Goal: Task Accomplishment & Management: Manage account settings

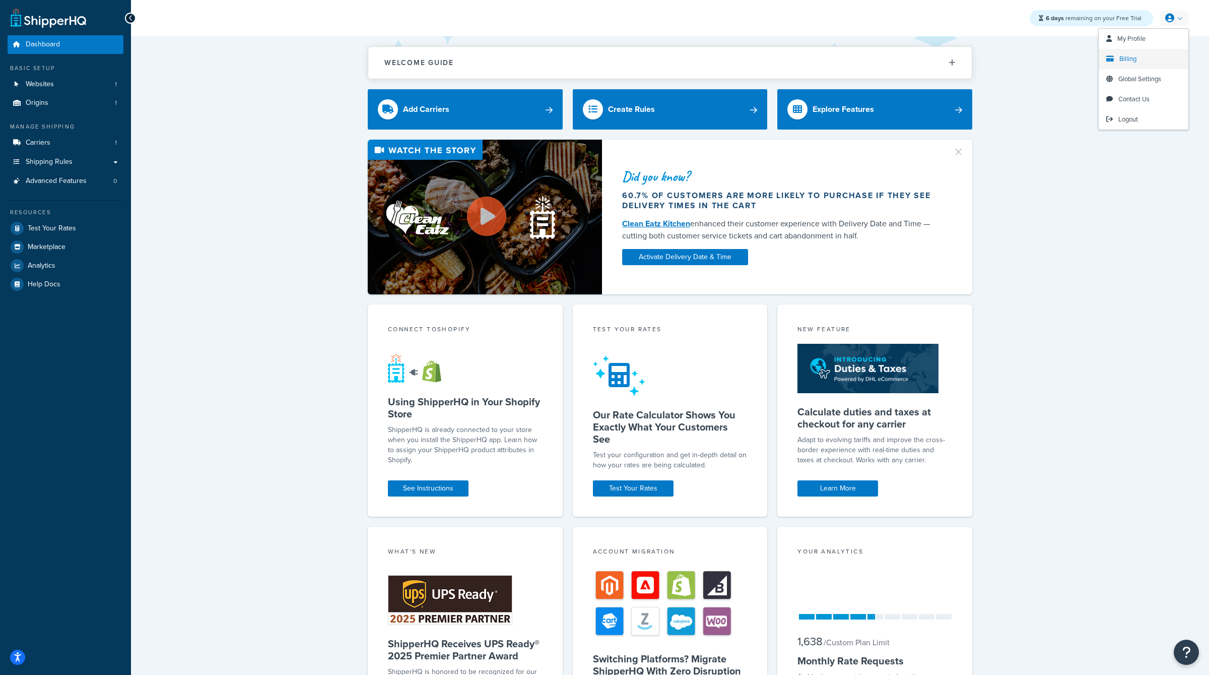
click at [1128, 62] on span "Billing" at bounding box center [1128, 59] width 17 height 10
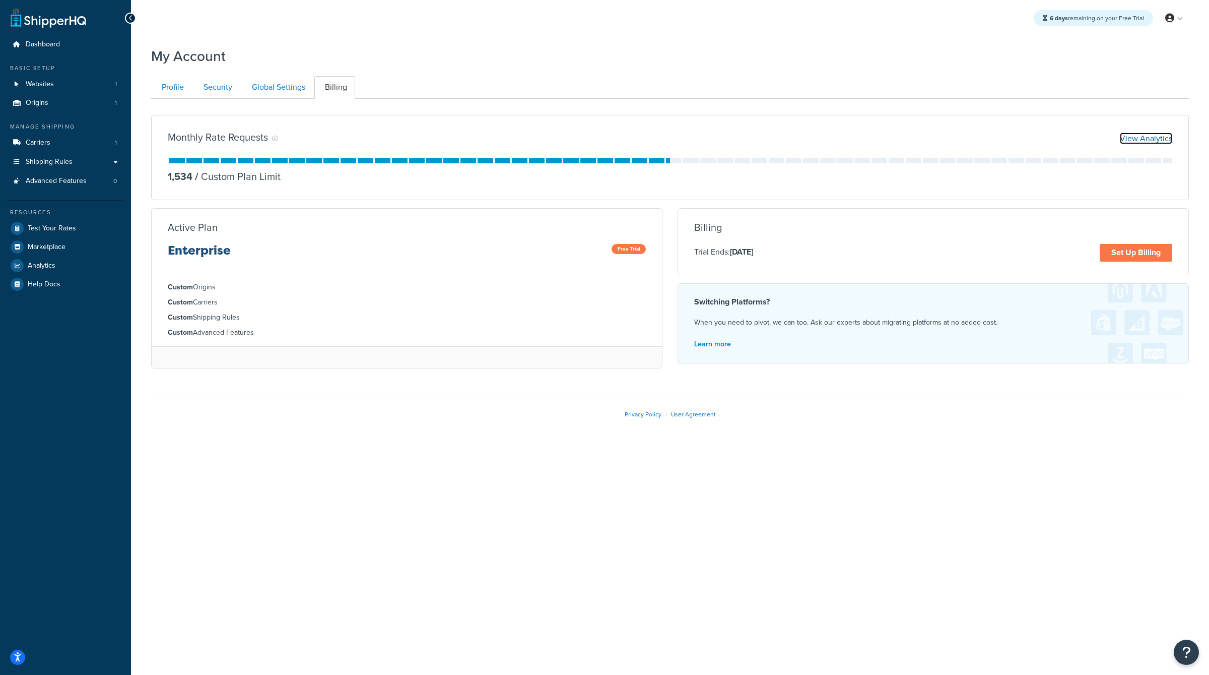
click at [1144, 137] on link "View Analytics" at bounding box center [1146, 139] width 52 height 12
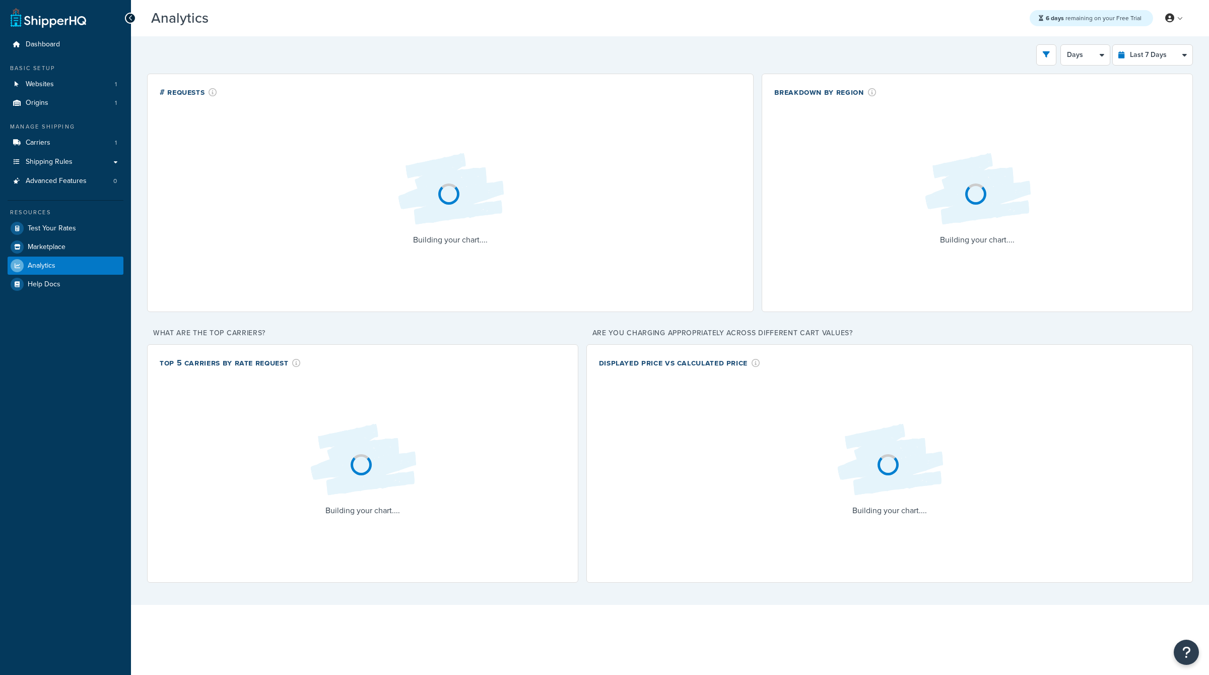
select select "last_7_days"
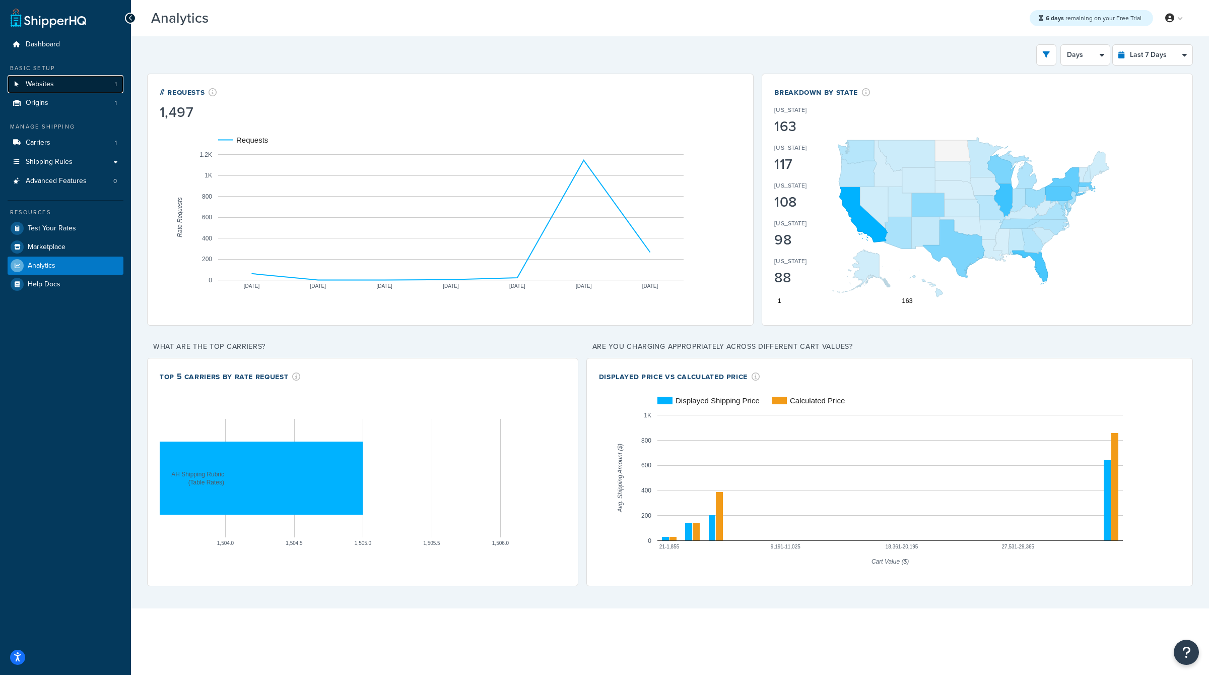
click at [39, 87] on span "Websites" at bounding box center [40, 84] width 28 height 9
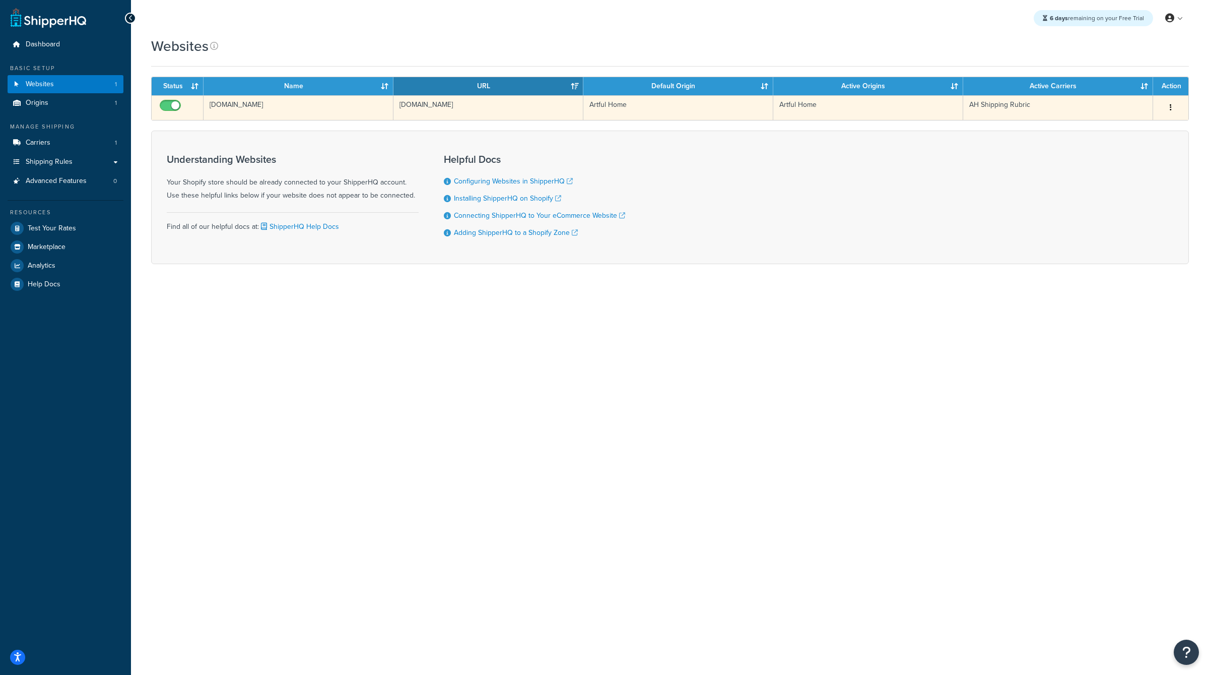
click at [285, 106] on td "artful-home-production.myshopify.com" at bounding box center [299, 107] width 190 height 25
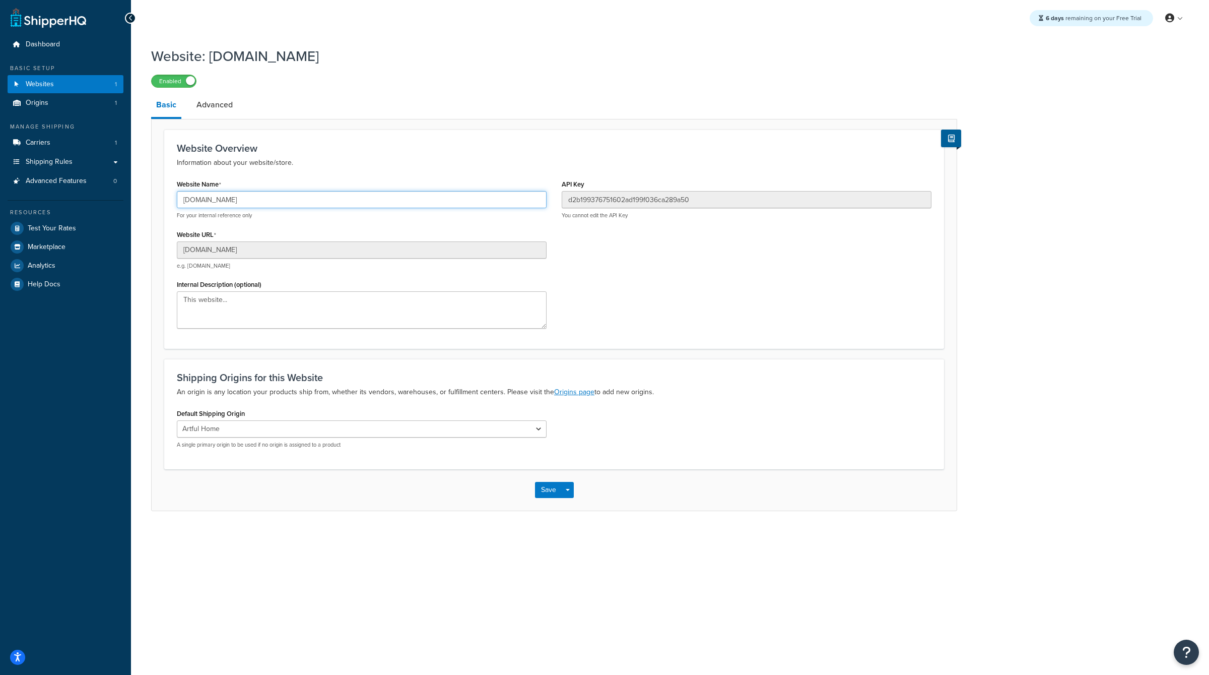
click at [290, 205] on input "[DOMAIN_NAME]" at bounding box center [362, 199] width 370 height 17
click at [47, 264] on span "Analytics" at bounding box center [42, 266] width 28 height 9
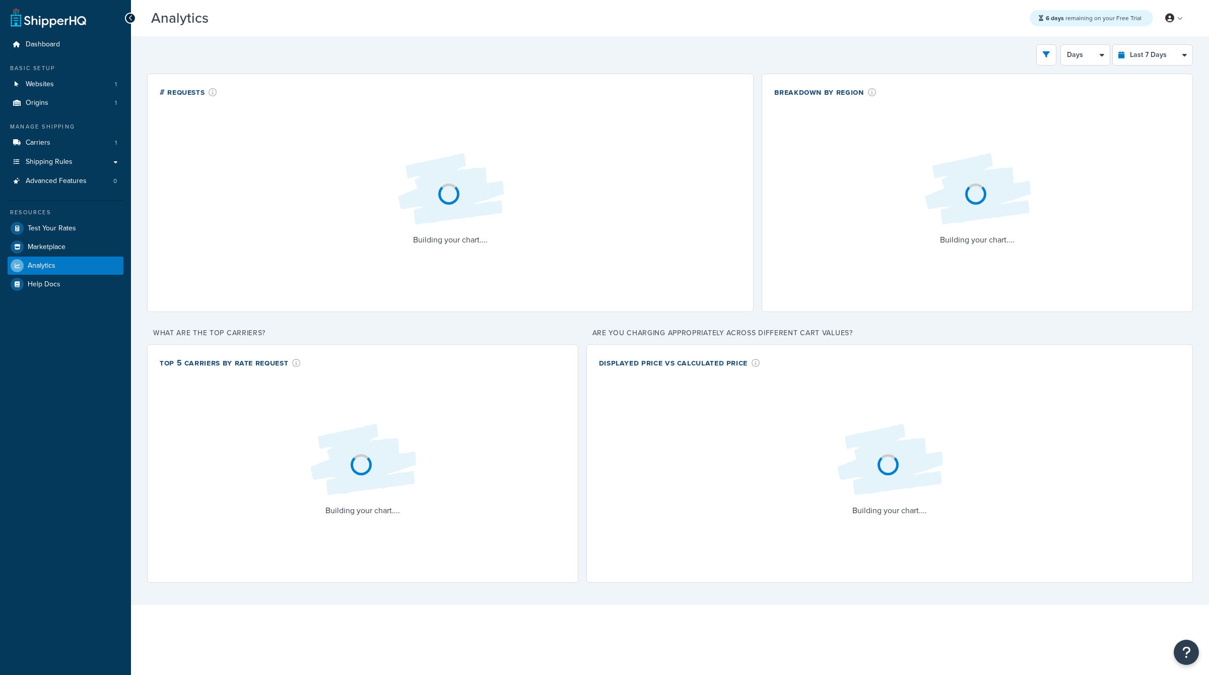
select select "last_7_days"
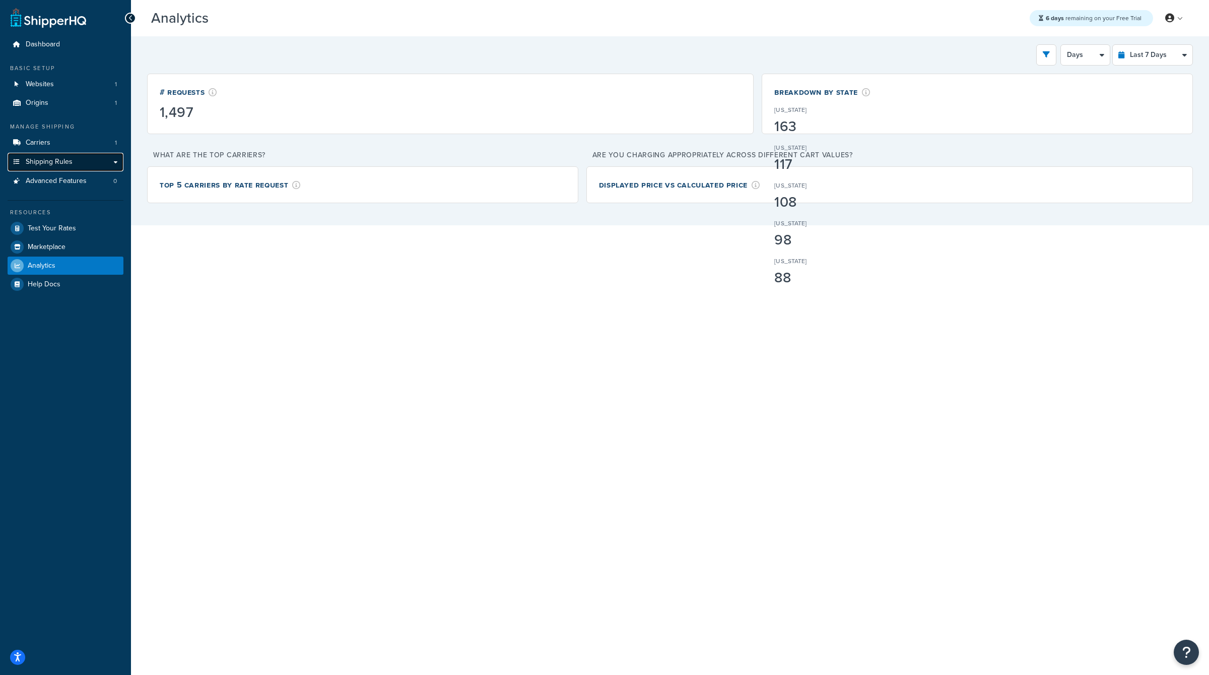
click at [49, 166] on span "Shipping Rules" at bounding box center [49, 162] width 47 height 9
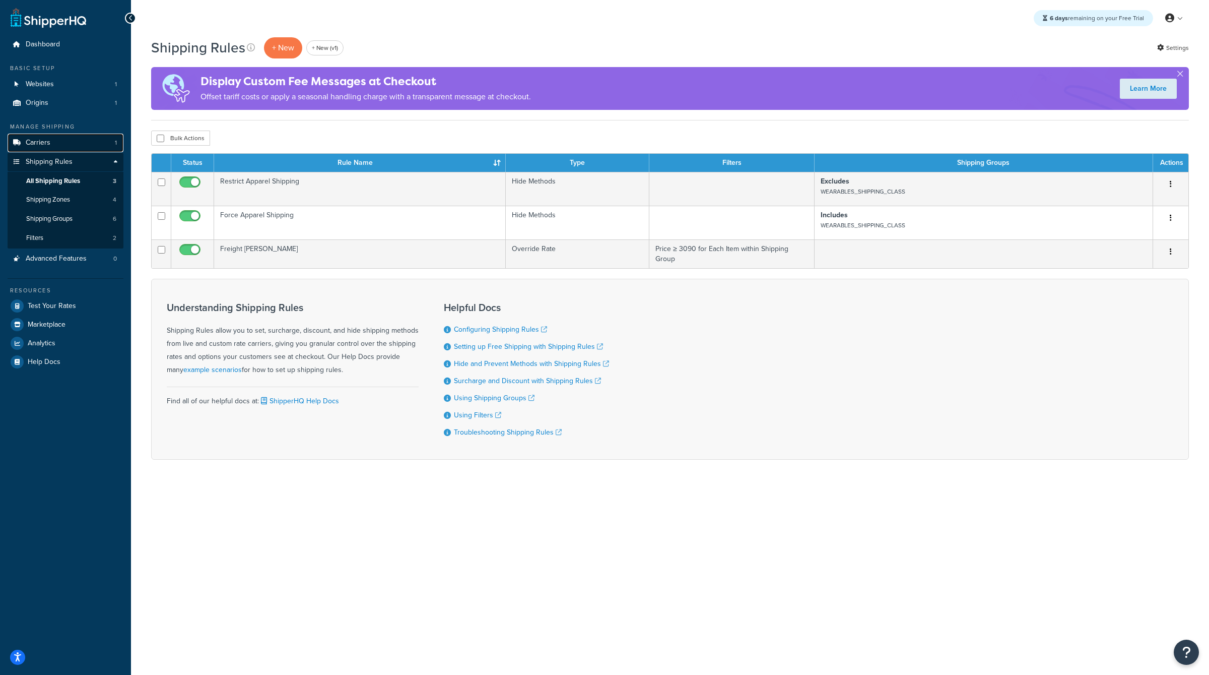
click at [42, 139] on span "Carriers" at bounding box center [38, 143] width 25 height 9
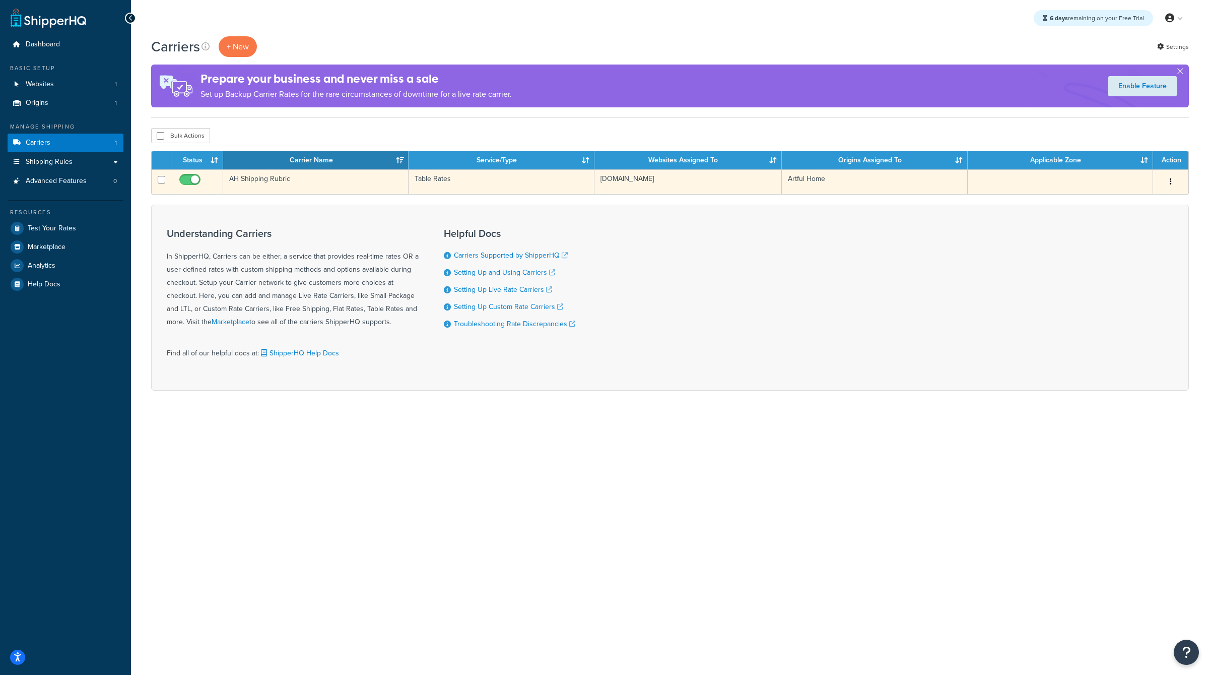
click at [1172, 180] on icon "button" at bounding box center [1171, 181] width 2 height 7
click at [1136, 204] on link "Edit" at bounding box center [1130, 201] width 80 height 21
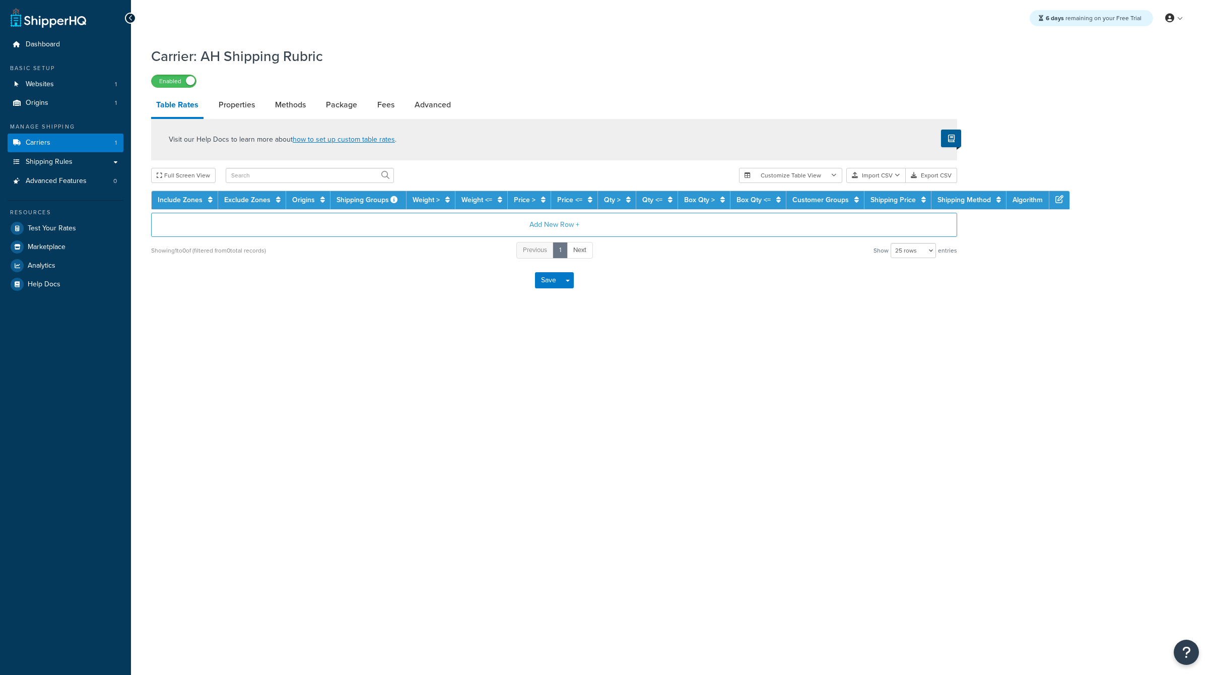
select select "25"
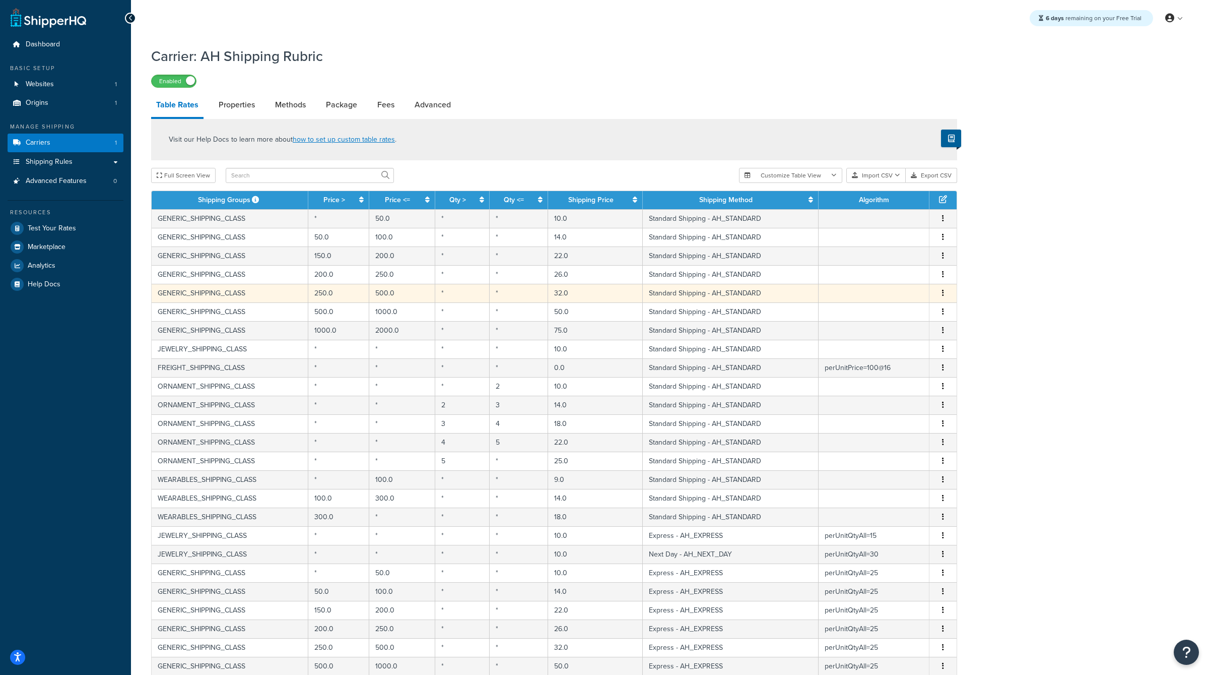
scroll to position [138, 0]
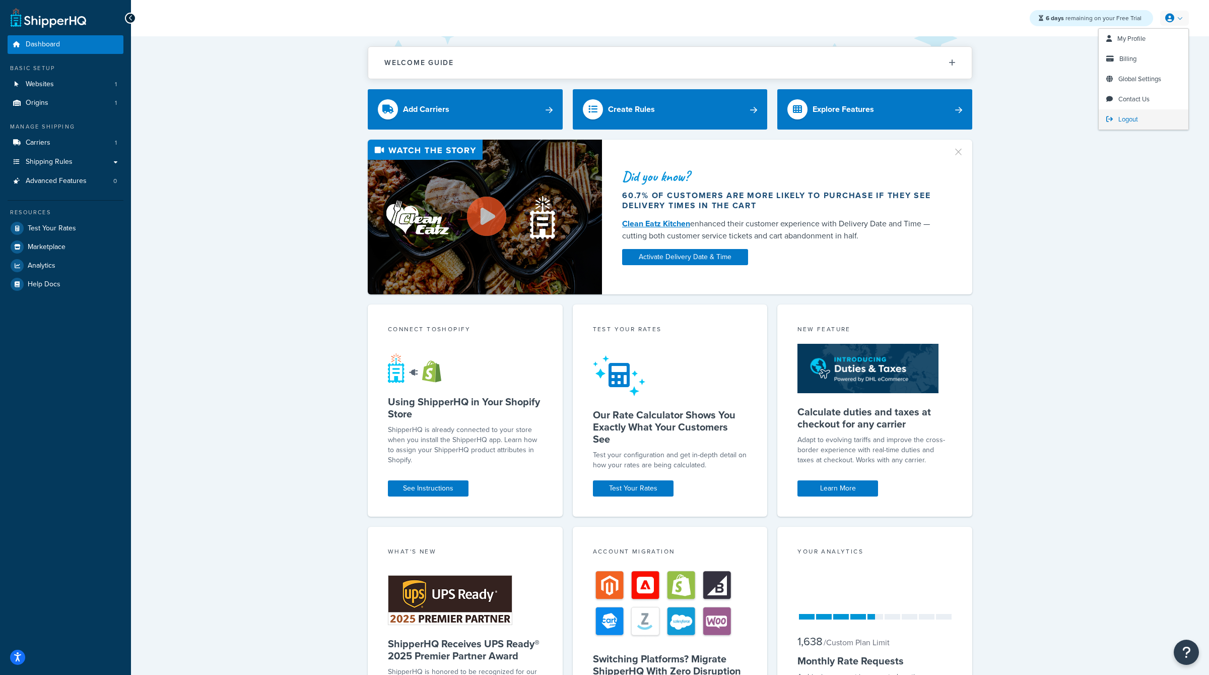
click at [1126, 118] on span "Logout" at bounding box center [1129, 119] width 20 height 10
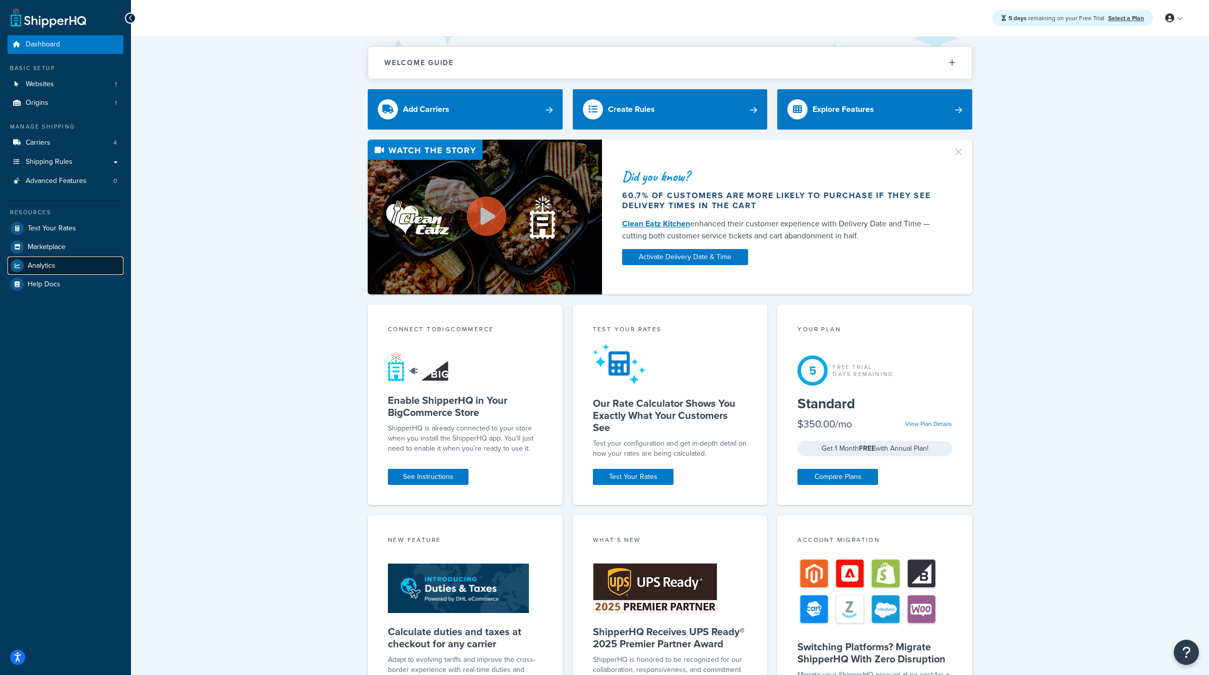
click at [26, 272] on link "Analytics" at bounding box center [66, 265] width 116 height 18
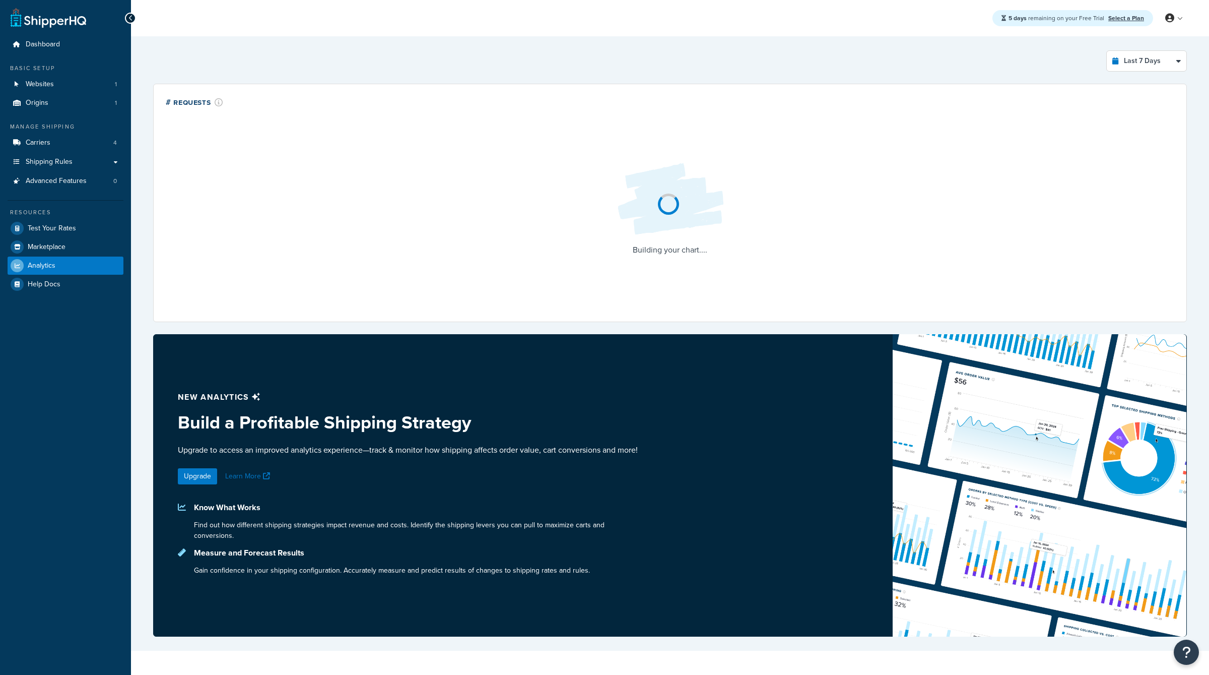
select select "last_7_days"
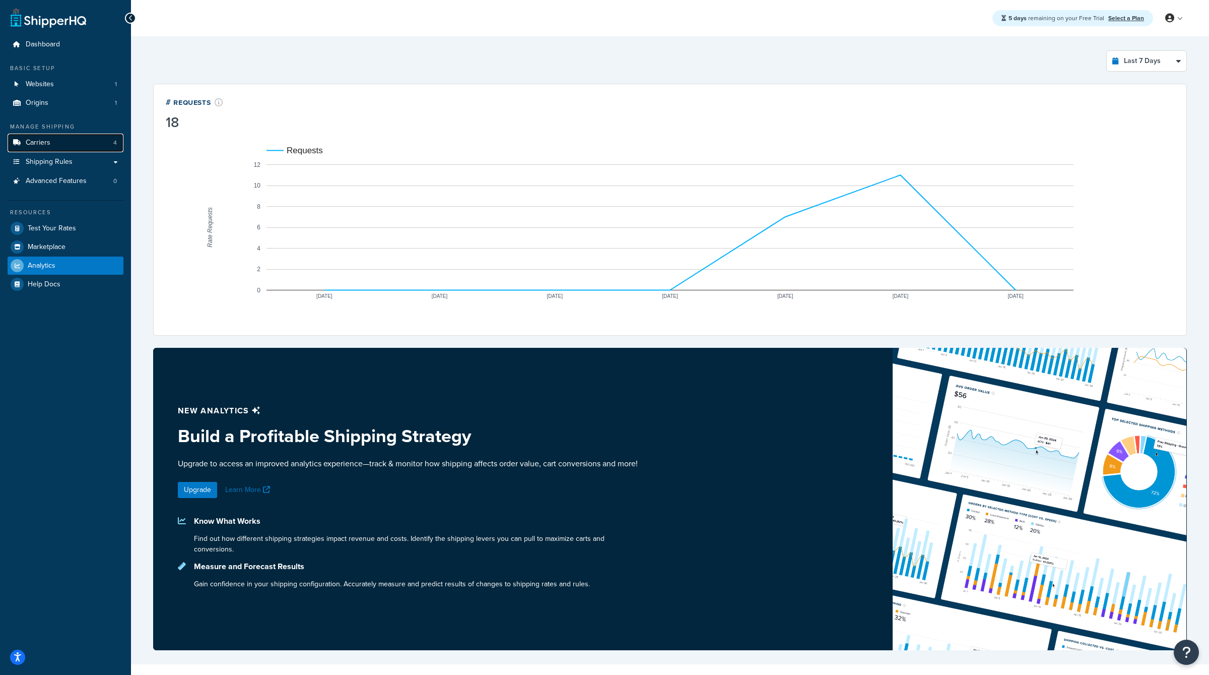
click at [84, 135] on link "Carriers 4" at bounding box center [66, 143] width 116 height 19
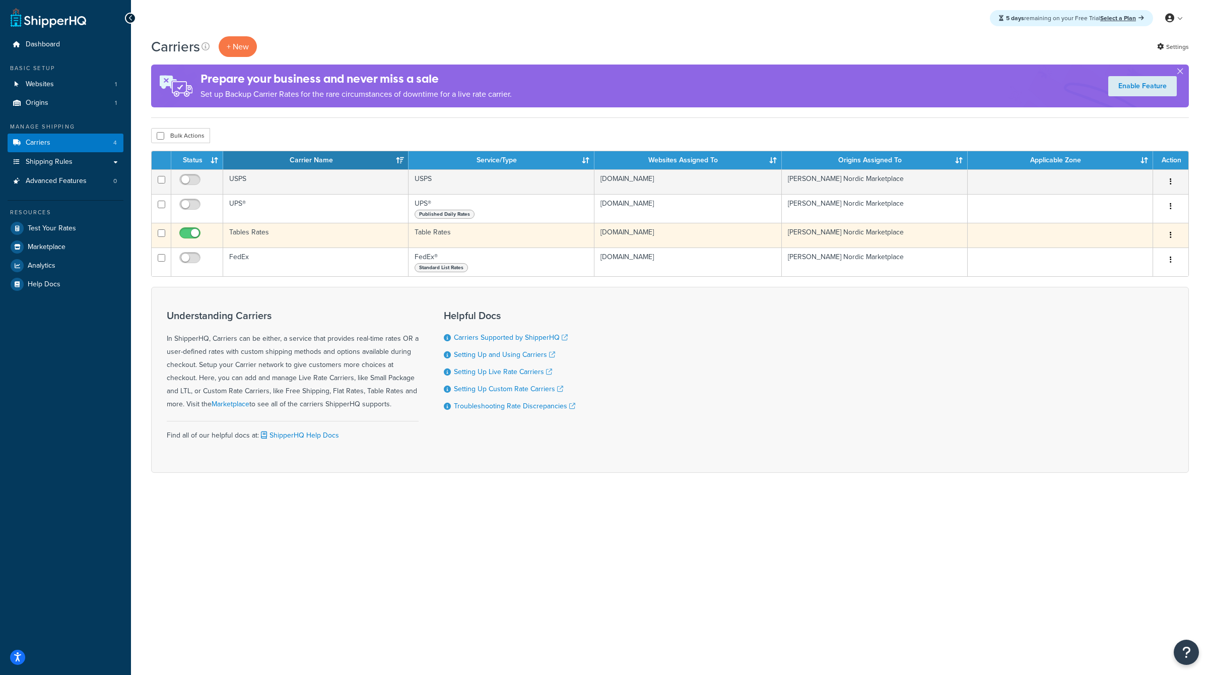
click at [1178, 236] on button "button" at bounding box center [1171, 235] width 14 height 16
click at [1115, 256] on link "Edit" at bounding box center [1130, 254] width 80 height 21
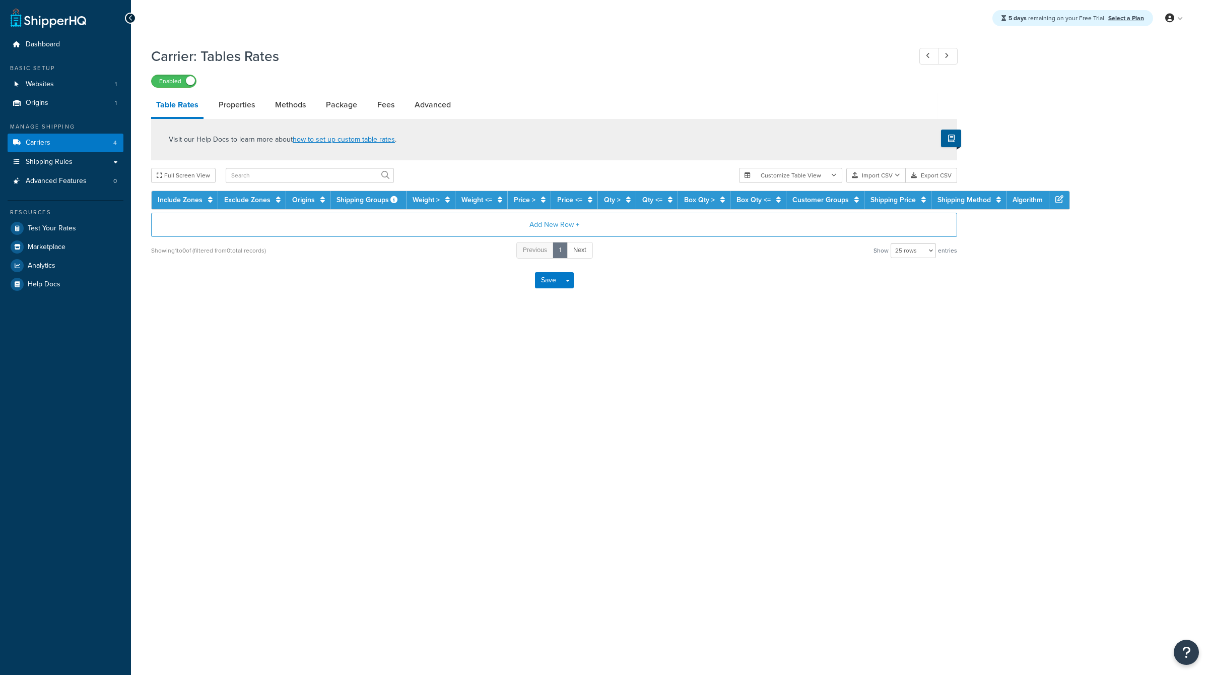
select select "25"
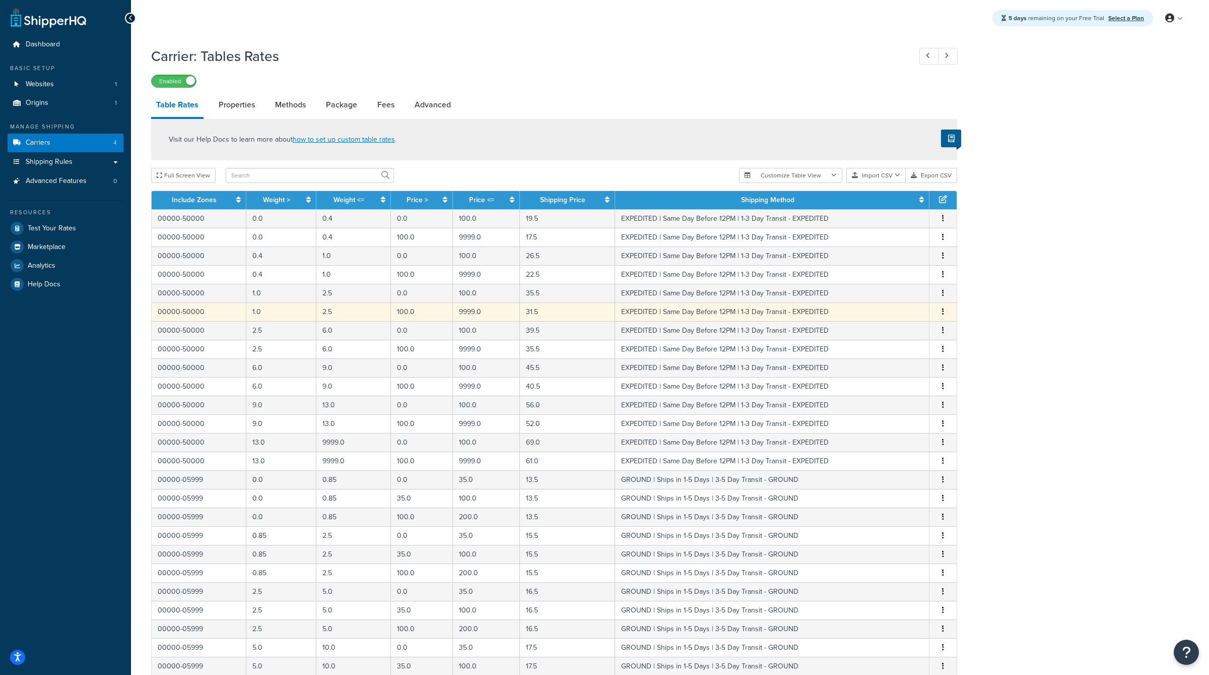
scroll to position [1, 0]
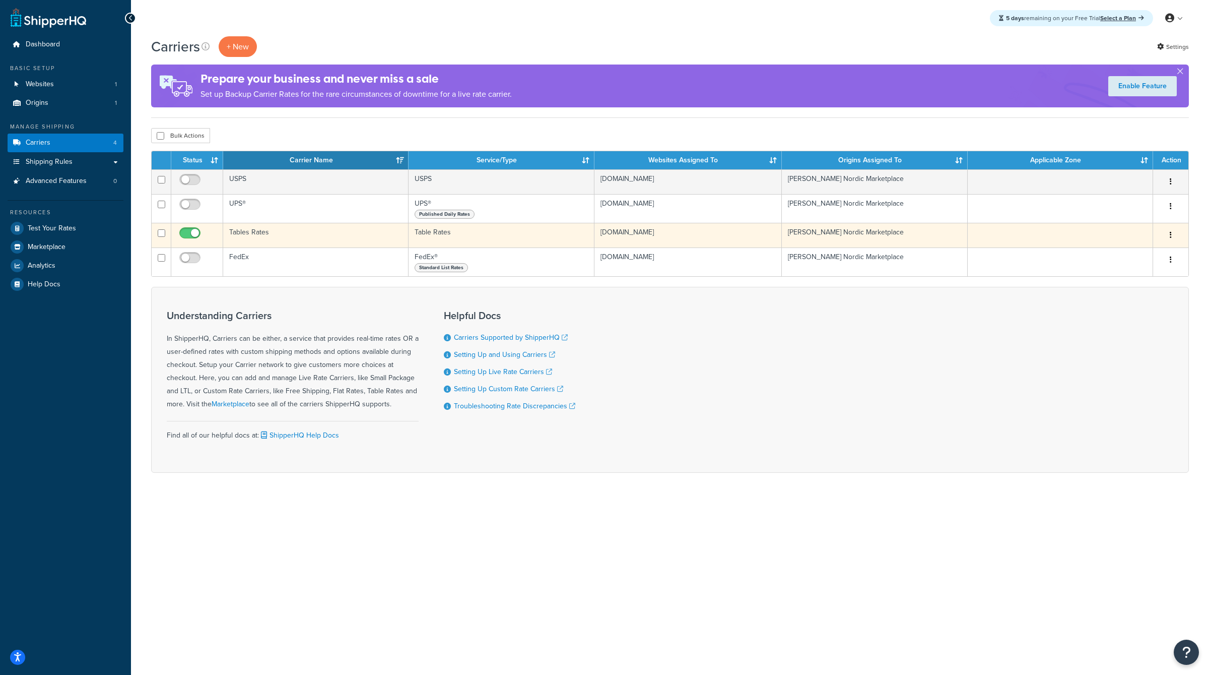
click at [1172, 230] on button "button" at bounding box center [1171, 235] width 14 height 16
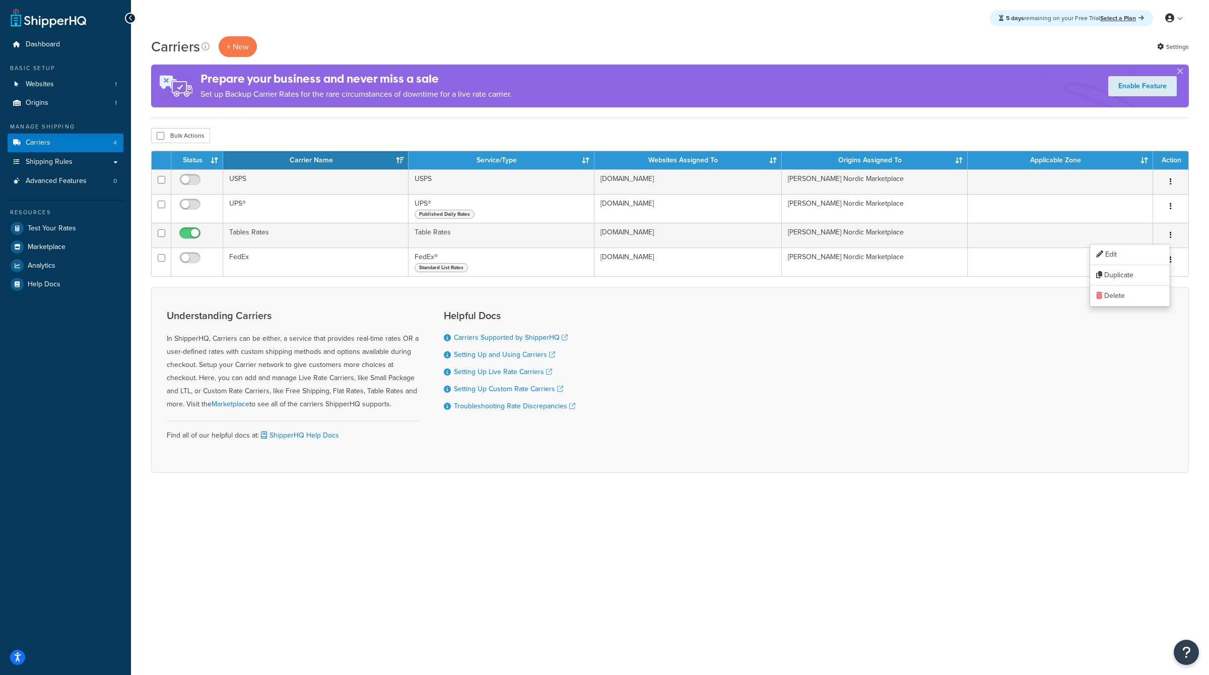
click at [948, 338] on div "Understanding Carriers In ShipperHQ, Carriers can be either, a service that pro…" at bounding box center [670, 380] width 1038 height 186
click at [111, 160] on link "Shipping Rules" at bounding box center [66, 162] width 116 height 19
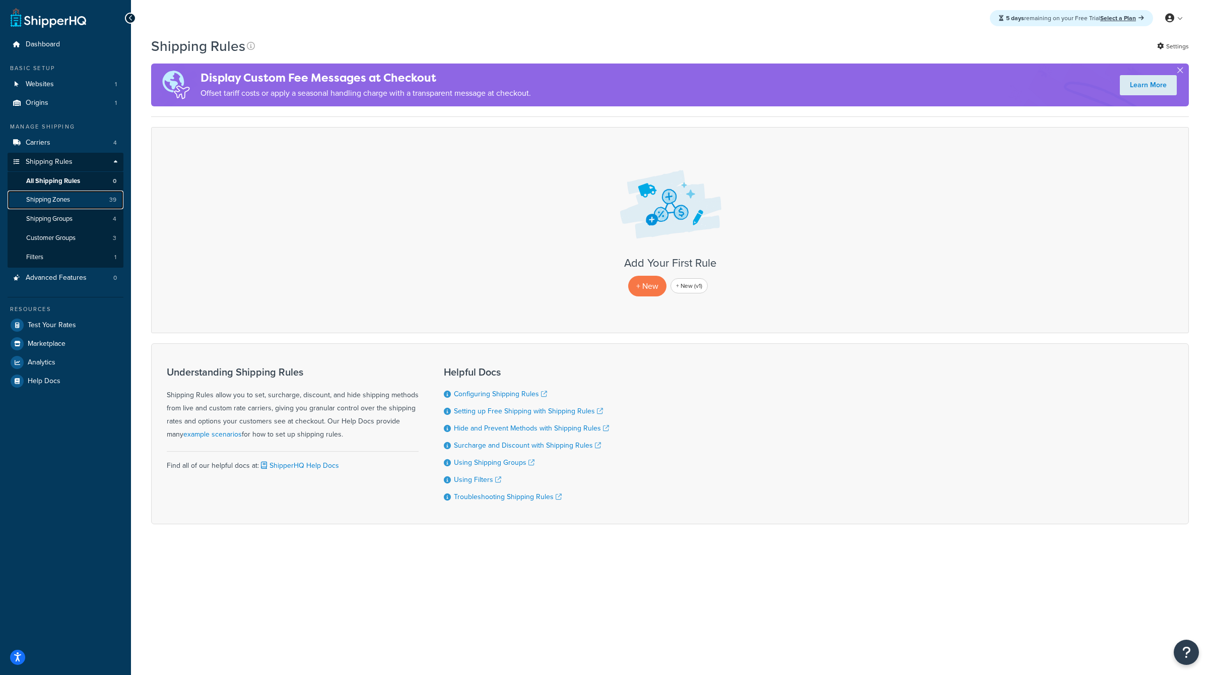
click at [90, 199] on link "Shipping Zones 39" at bounding box center [66, 199] width 116 height 19
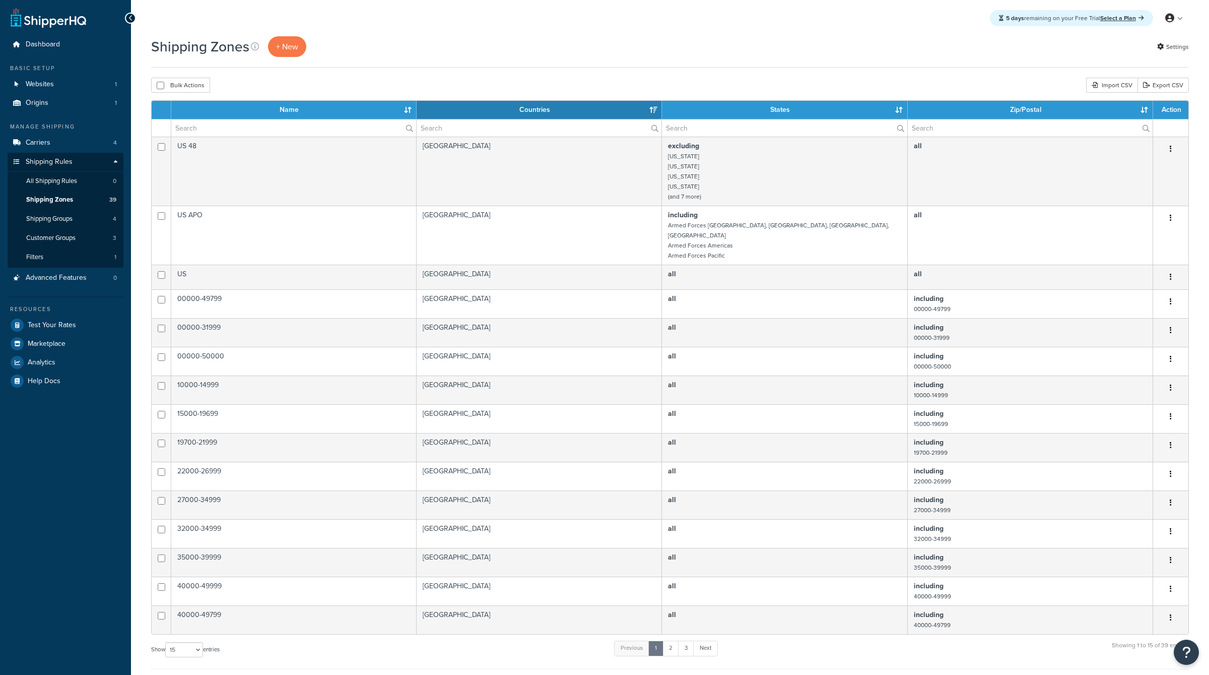
select select "15"
click at [449, 78] on div "Bulk Actions Duplicate Delete Import CSV Export CSV" at bounding box center [670, 85] width 1038 height 15
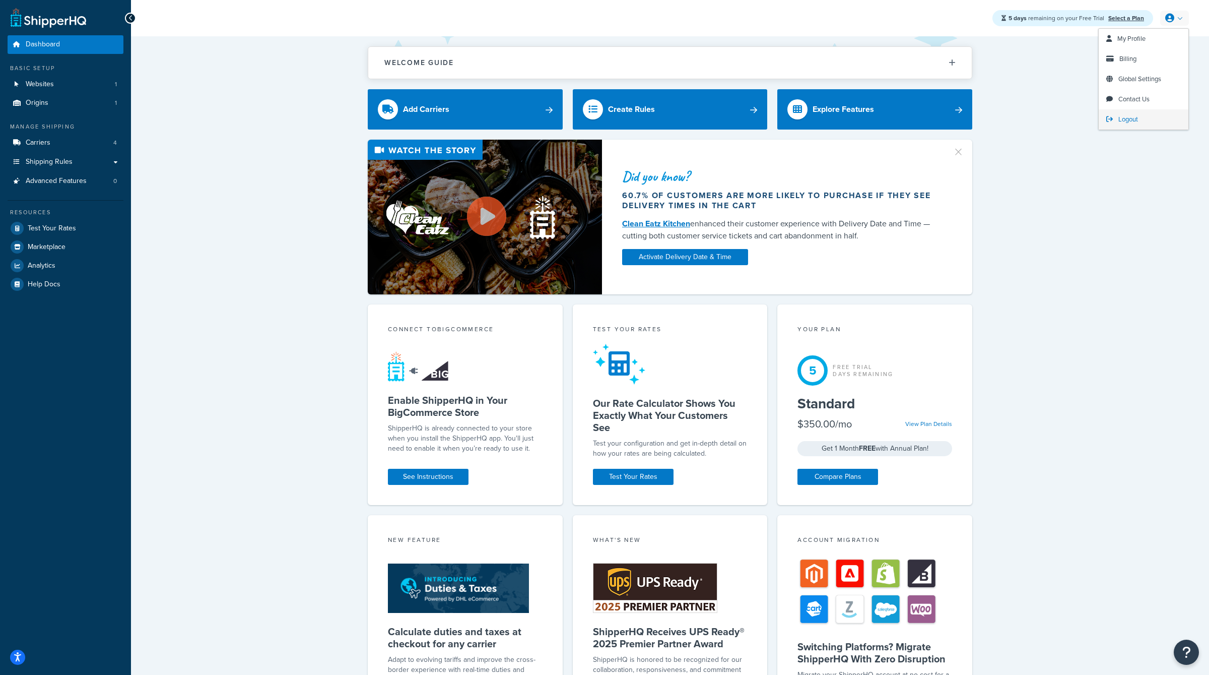
click at [1121, 112] on link "Logout" at bounding box center [1144, 119] width 90 height 20
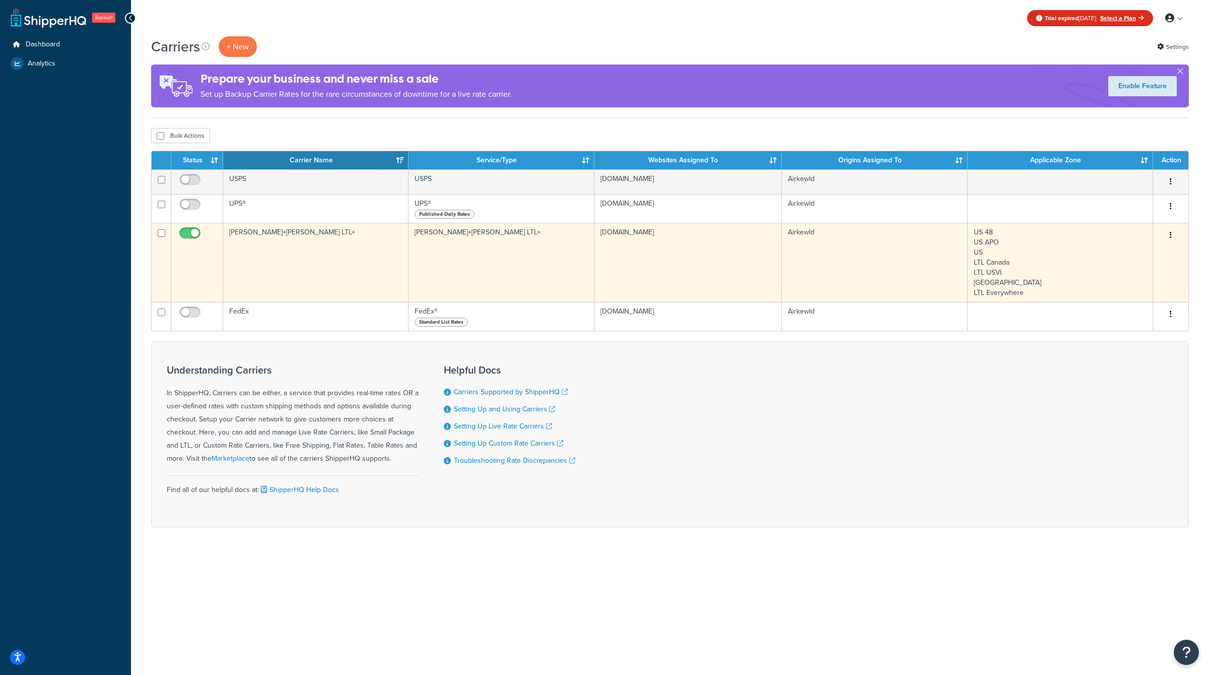
click at [939, 241] on td "Airkewld" at bounding box center [874, 262] width 185 height 79
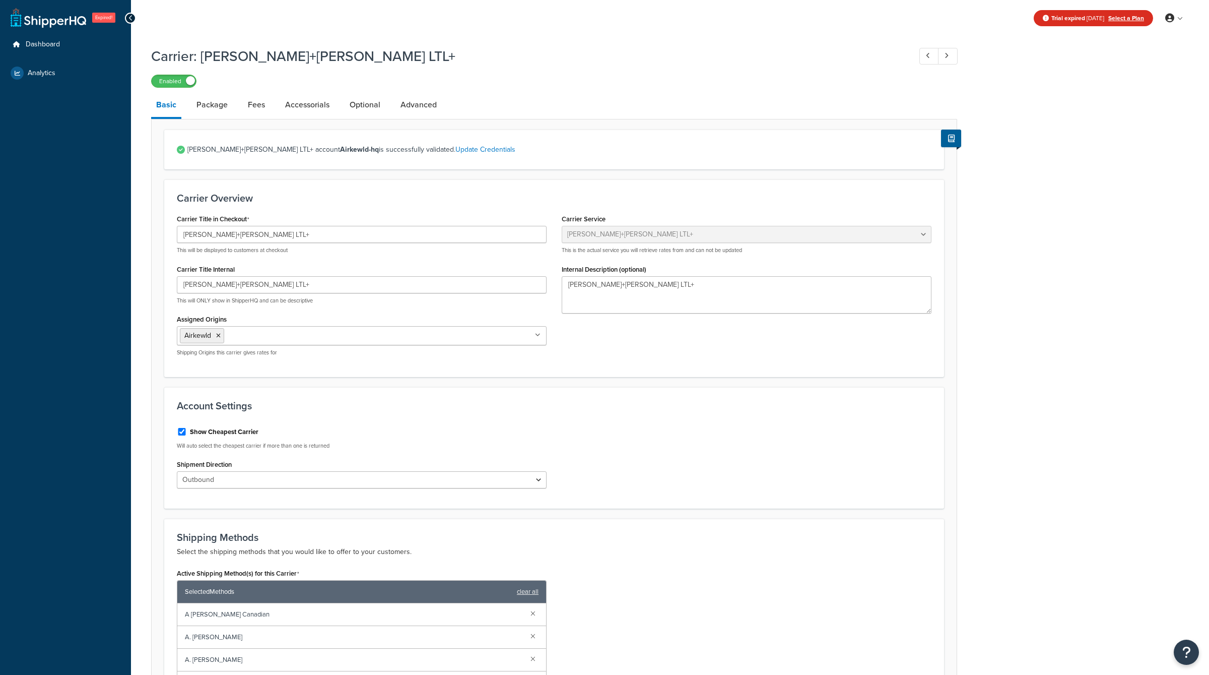
select select "reTransFreight"
